Goal: Answer question/provide support: Share knowledge or assist other users

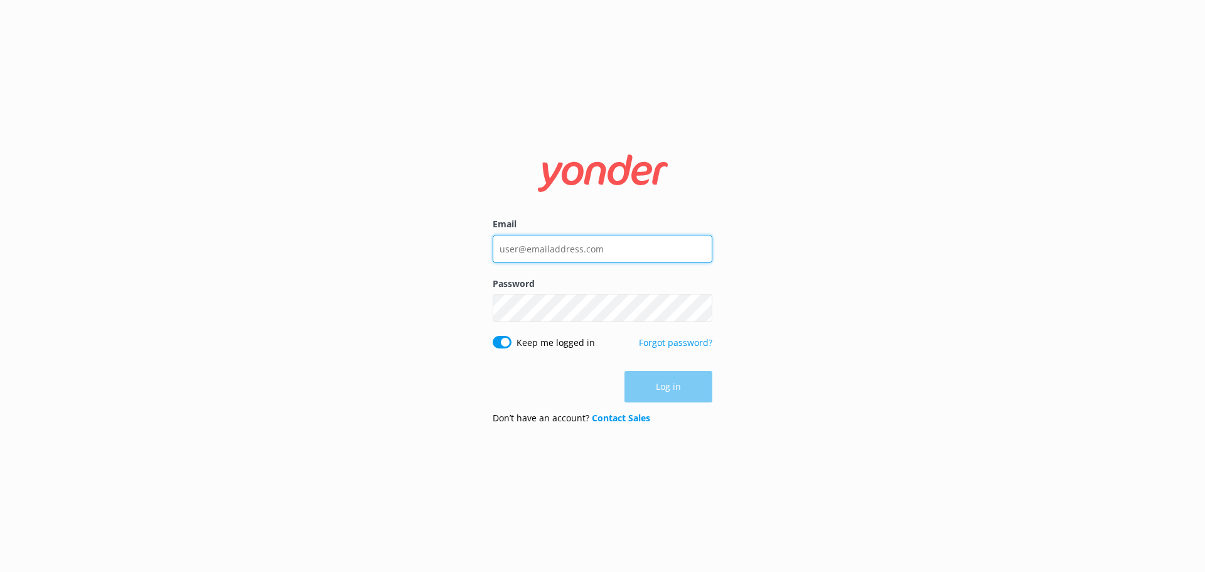
type input "[EMAIL_ADDRESS][DOMAIN_NAME]"
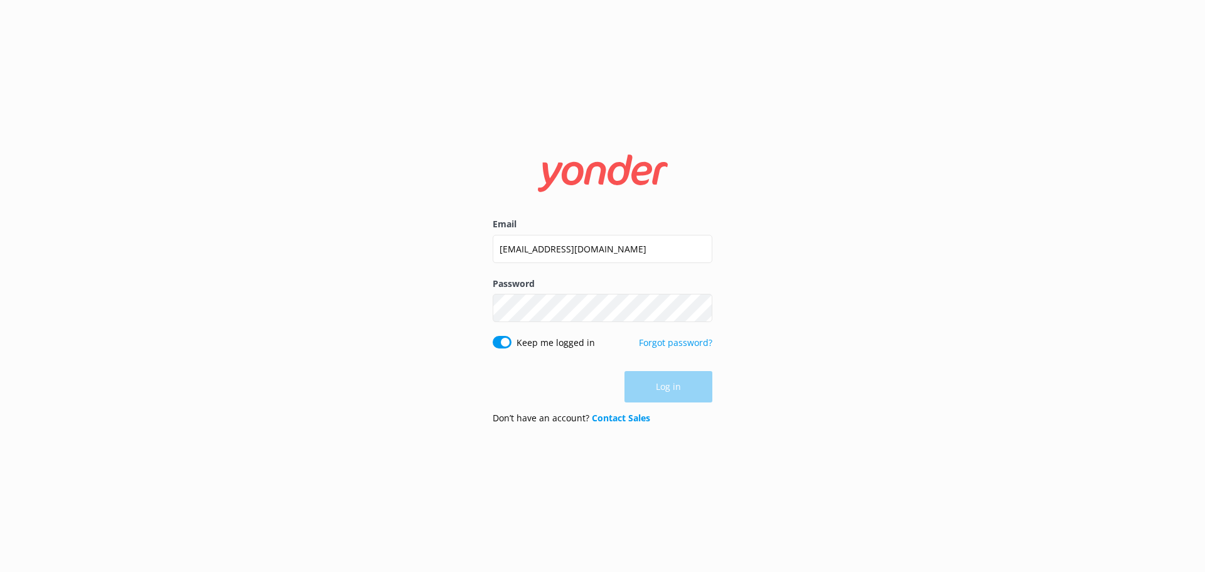
click at [651, 388] on div "Log in" at bounding box center [603, 386] width 220 height 31
click at [651, 388] on button "Log in" at bounding box center [668, 387] width 88 height 31
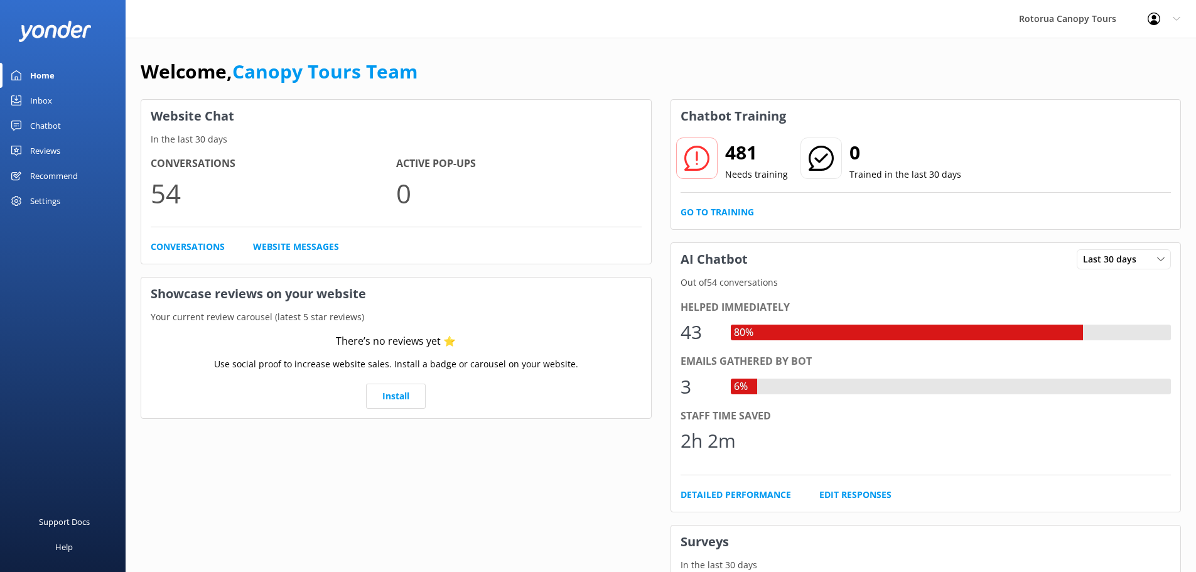
click at [66, 127] on link "Chatbot" at bounding box center [63, 125] width 126 height 25
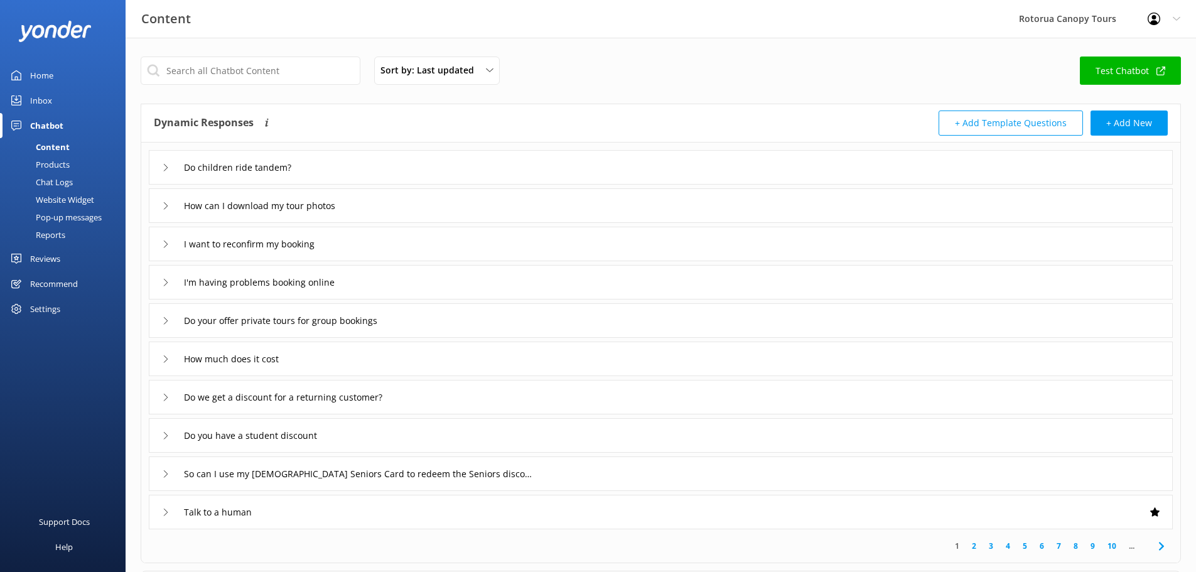
click at [55, 94] on link "Inbox" at bounding box center [63, 100] width 126 height 25
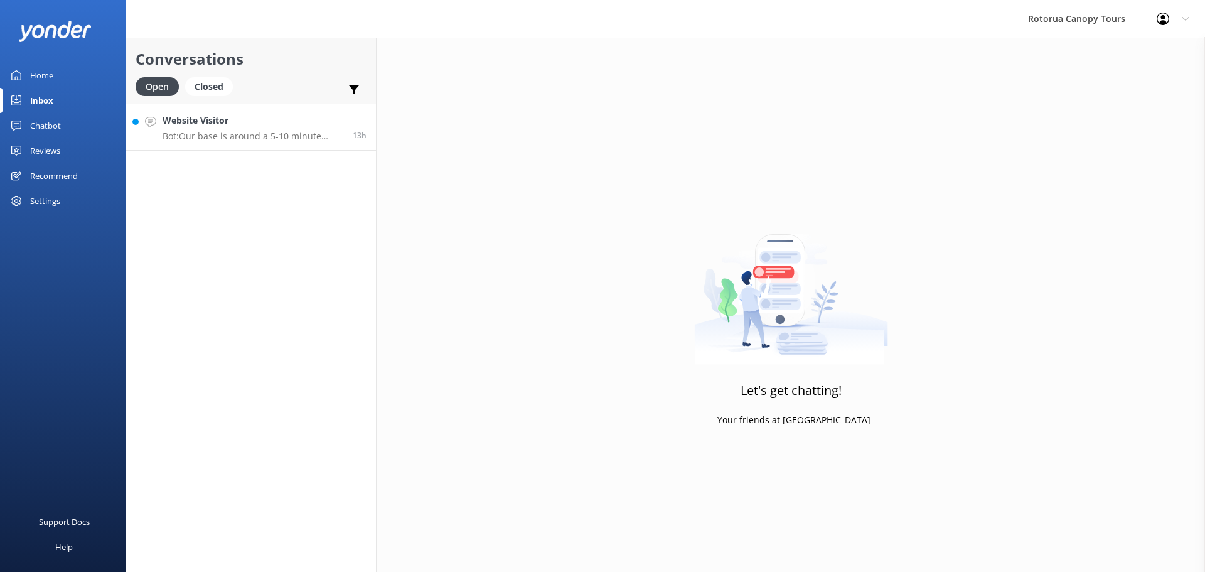
click at [196, 120] on h4 "Website Visitor" at bounding box center [253, 121] width 181 height 14
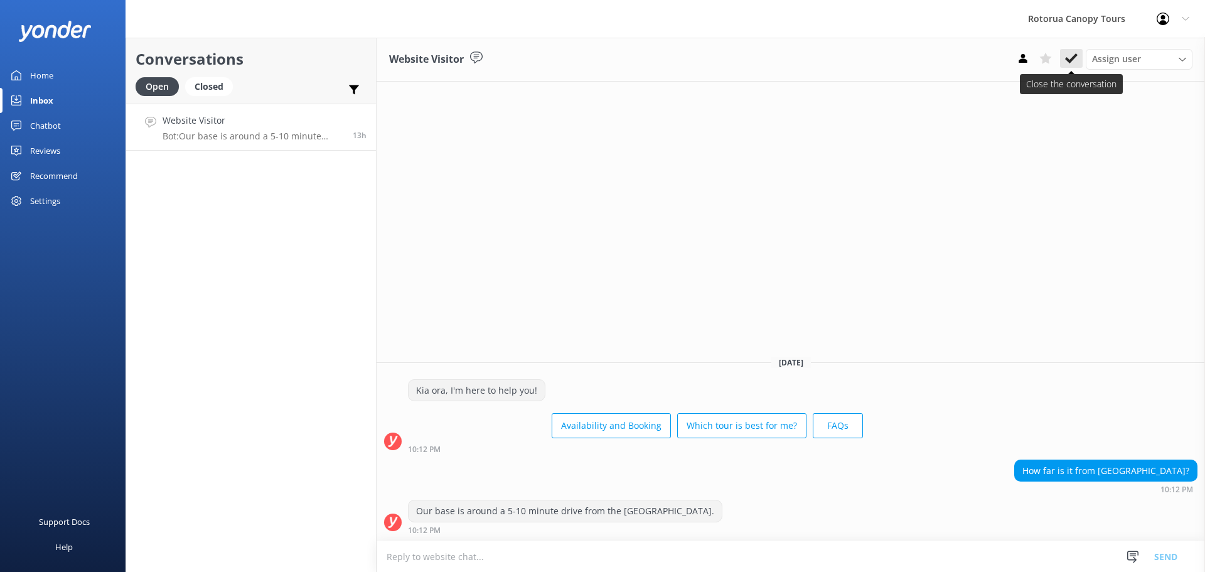
click at [1076, 62] on icon at bounding box center [1071, 58] width 13 height 13
